Goal: Find specific page/section: Find specific page/section

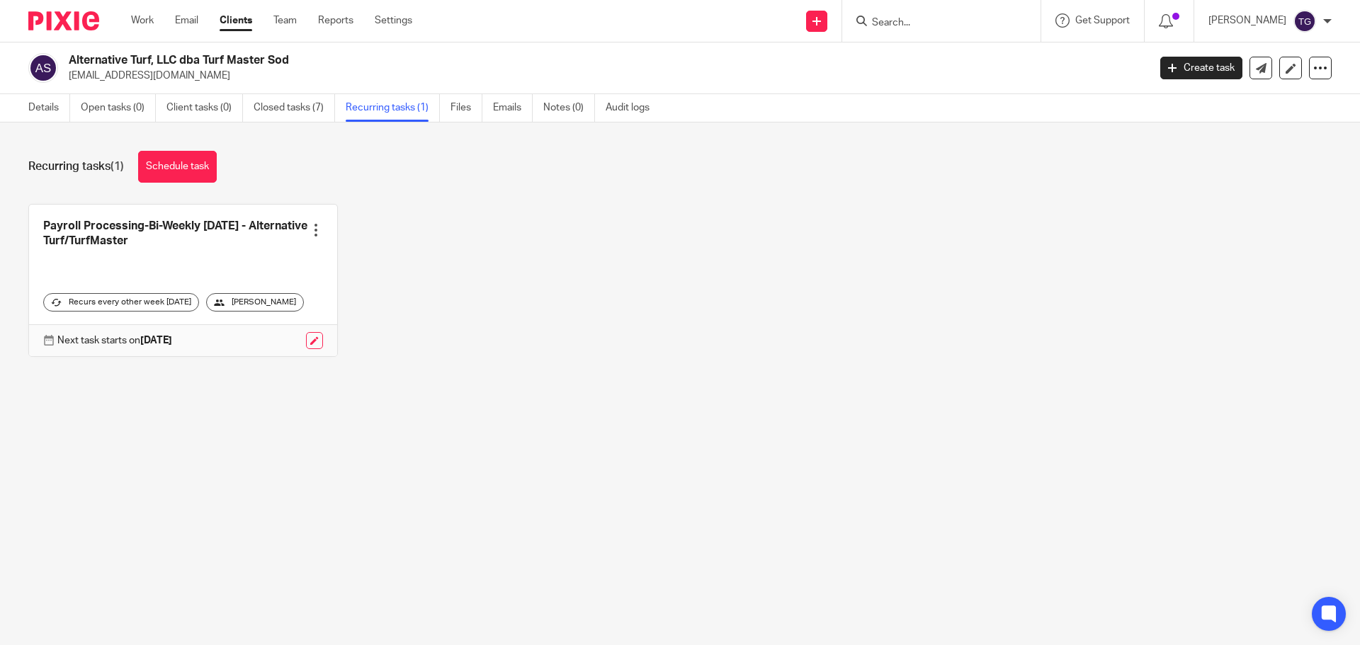
click at [1200, 290] on div "Payroll Processing-Bi-Weekly [DATE] - Alternative Turf/TurfMaster Create task C…" at bounding box center [668, 291] width 1325 height 174
click at [38, 8] on div at bounding box center [58, 21] width 117 height 42
click at [41, 17] on img at bounding box center [63, 20] width 71 height 19
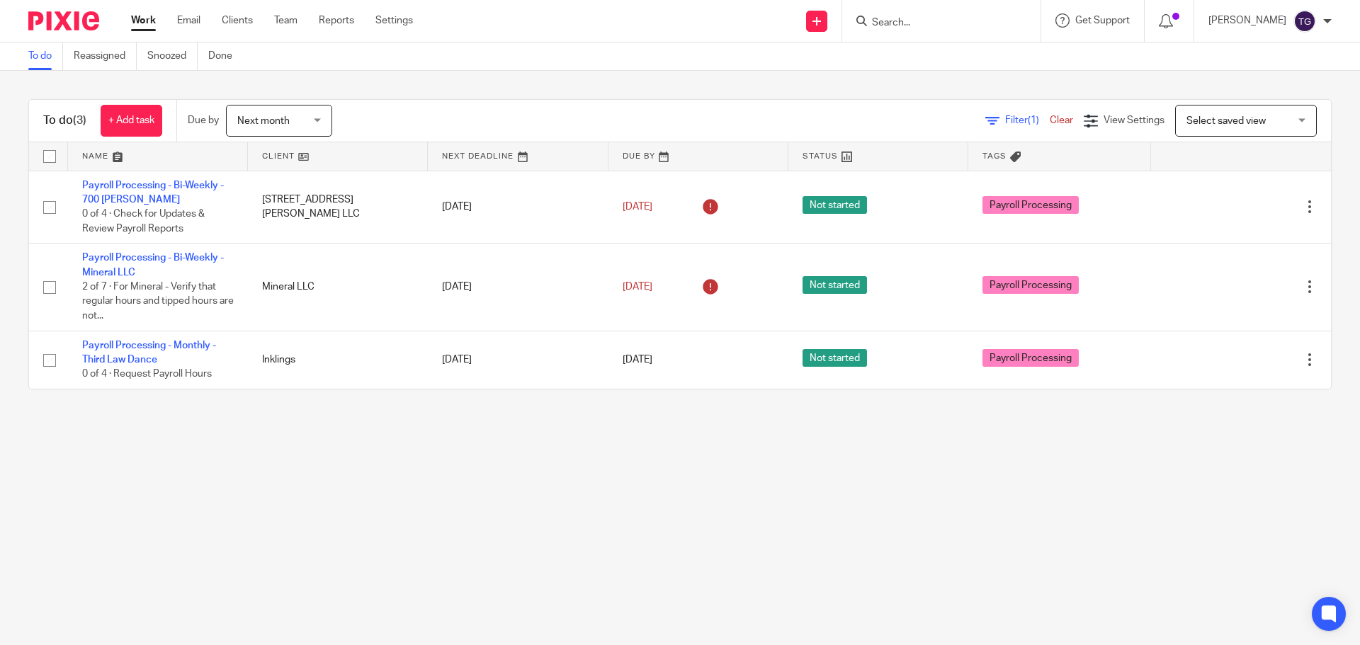
drag, startPoint x: 935, startPoint y: 209, endPoint x: 195, endPoint y: 133, distance: 743.1
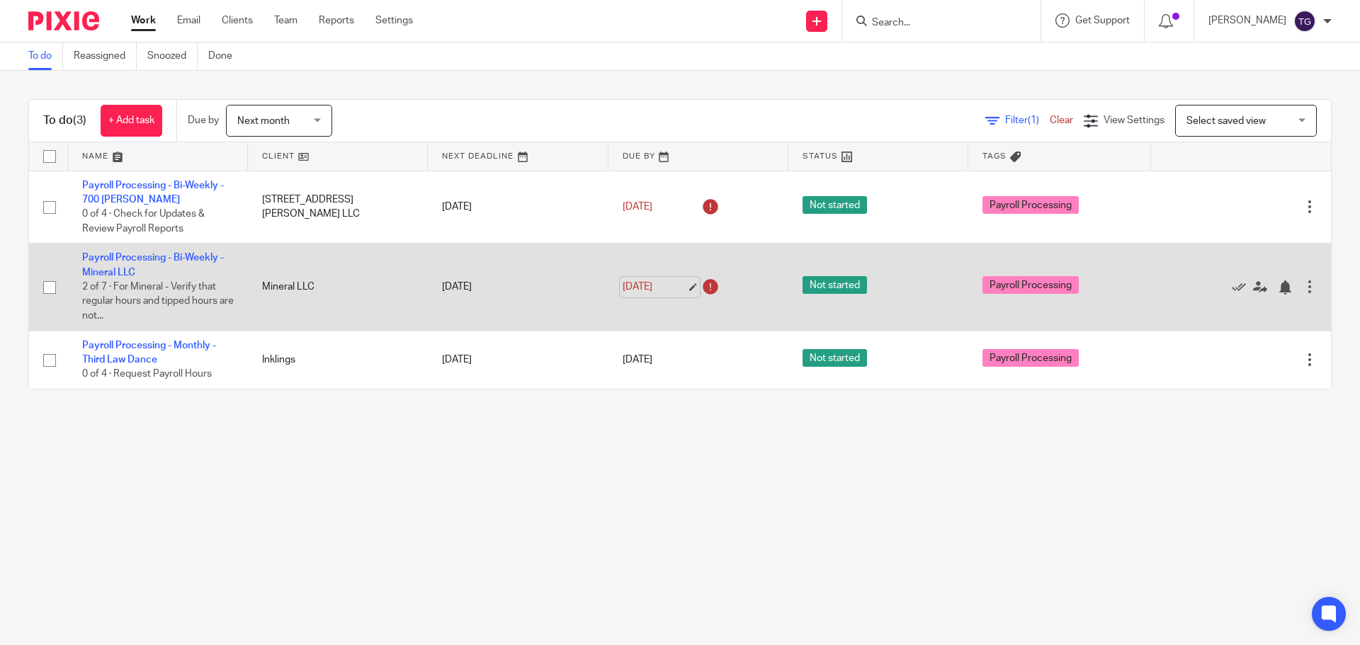
drag, startPoint x: 578, startPoint y: 257, endPoint x: 656, endPoint y: 283, distance: 82.6
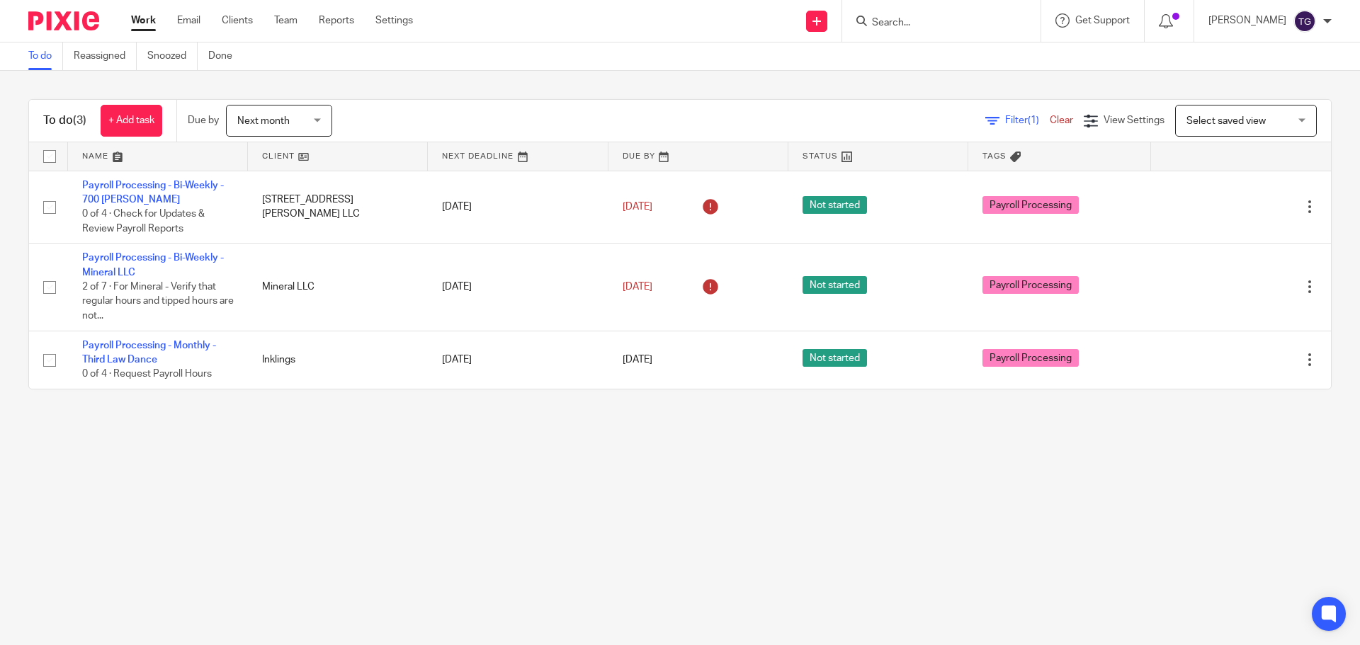
drag, startPoint x: 656, startPoint y: 283, endPoint x: 584, endPoint y: 486, distance: 215.7
click at [584, 489] on main "To do Reassigned Snoozed Done To do (3) + Add task Due by Next month Next month…" at bounding box center [680, 322] width 1360 height 645
drag, startPoint x: 1036, startPoint y: 538, endPoint x: 1103, endPoint y: 537, distance: 67.3
click at [1035, 537] on main "To do Reassigned Snoozed Done To do (3) + Add task Due by Next month Next month…" at bounding box center [680, 322] width 1360 height 645
click at [734, 428] on main "To do Reassigned Snoozed Done To do (3) + Add task Due by Next month Next month…" at bounding box center [680, 322] width 1360 height 645
